Goal: Information Seeking & Learning: Learn about a topic

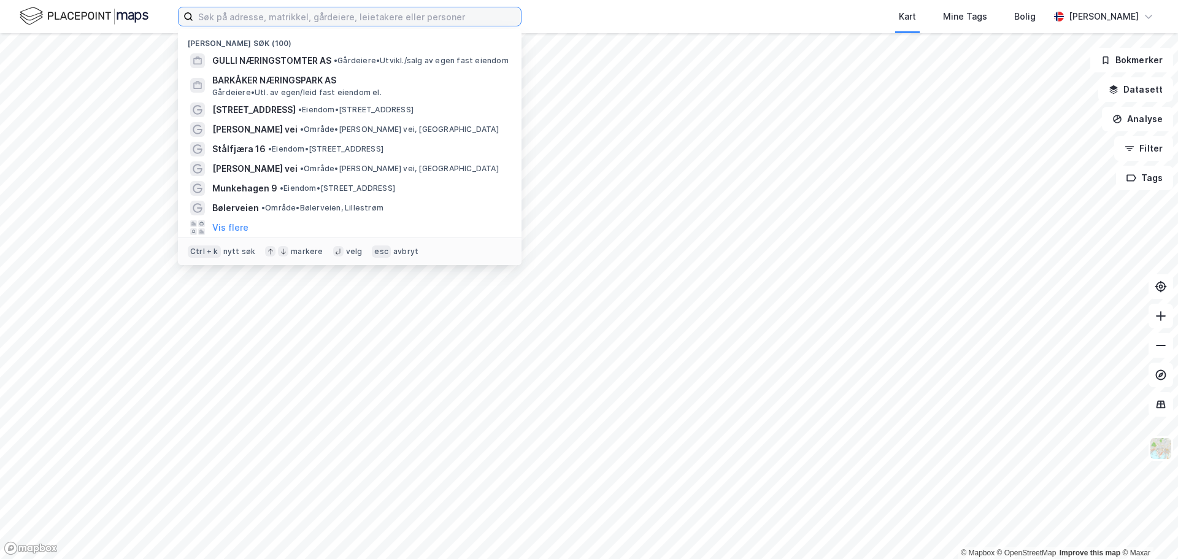
click at [258, 15] on input at bounding box center [357, 16] width 328 height 18
paste input "[STREET_ADDRESS]"
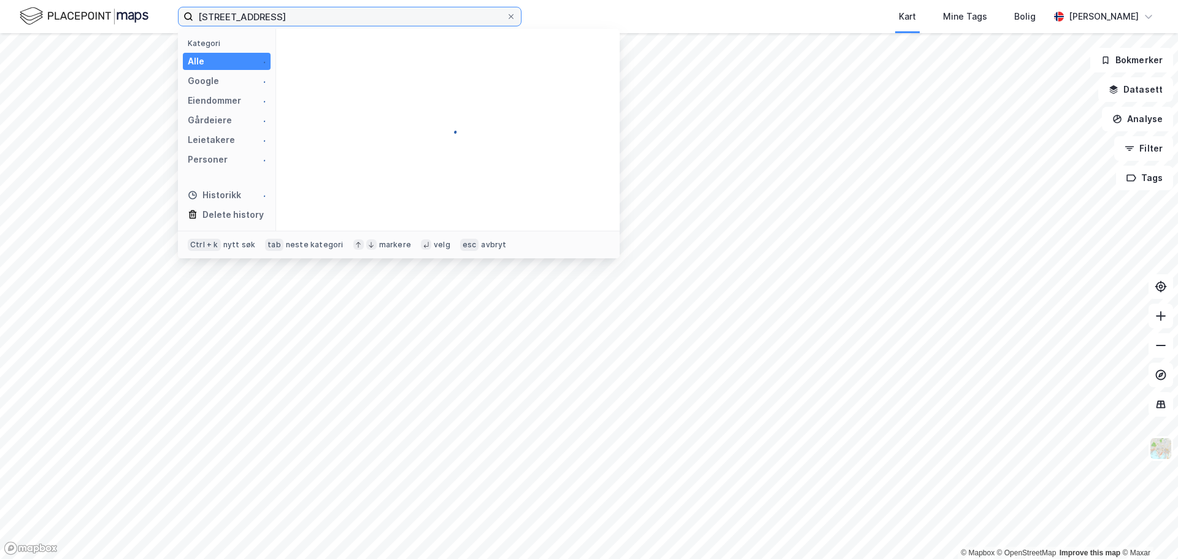
type input "[STREET_ADDRESS]"
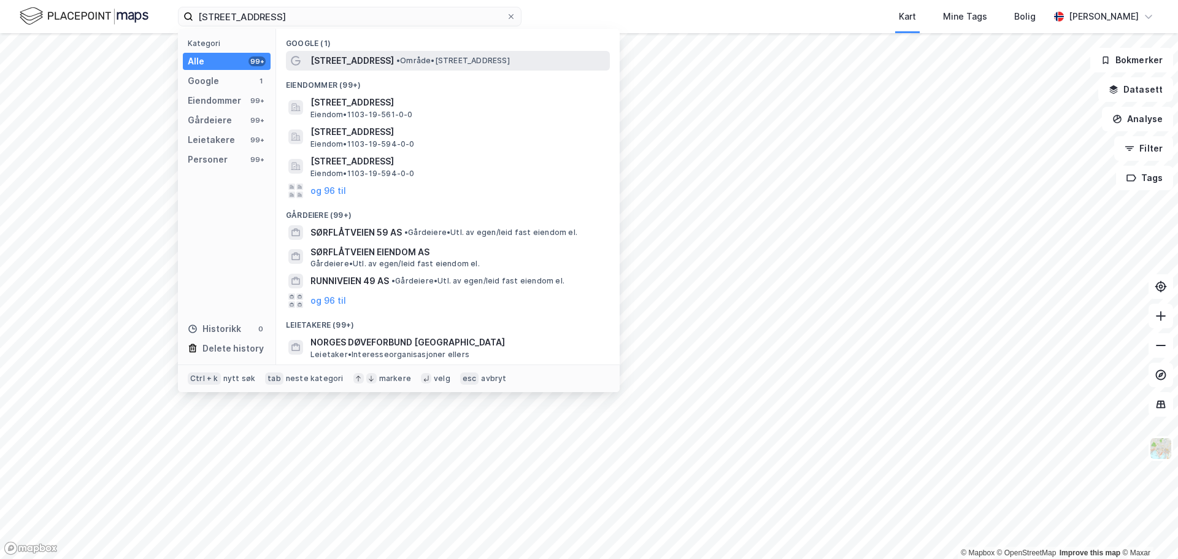
click at [357, 59] on span "[STREET_ADDRESS]" at bounding box center [351, 60] width 83 height 15
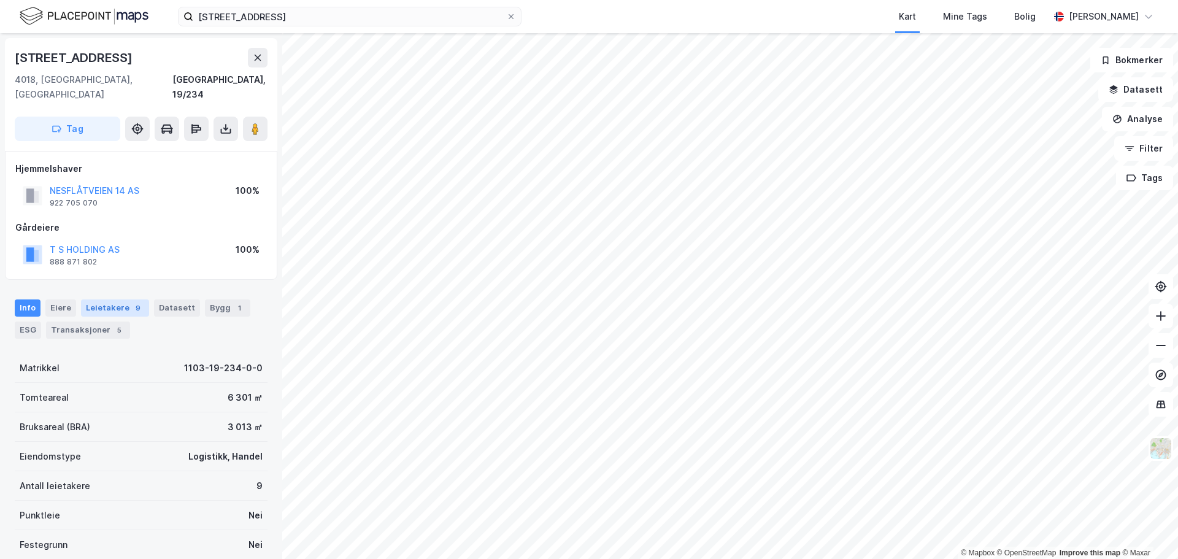
click at [107, 299] on div "Leietakere 9" at bounding box center [115, 307] width 68 height 17
